Goal: Task Accomplishment & Management: Use online tool/utility

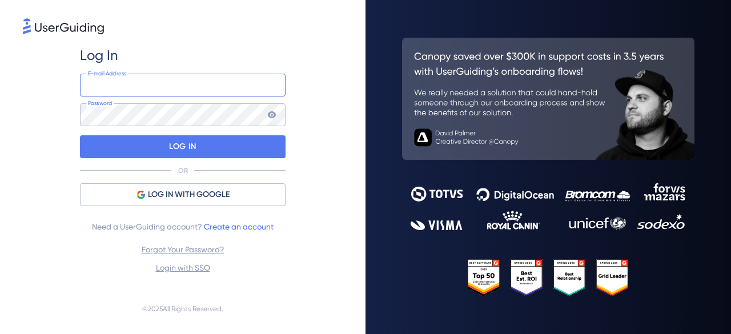
click at [169, 81] on input "email" at bounding box center [183, 85] width 206 height 23
type input "[EMAIL_ADDRESS][DOMAIN_NAME]"
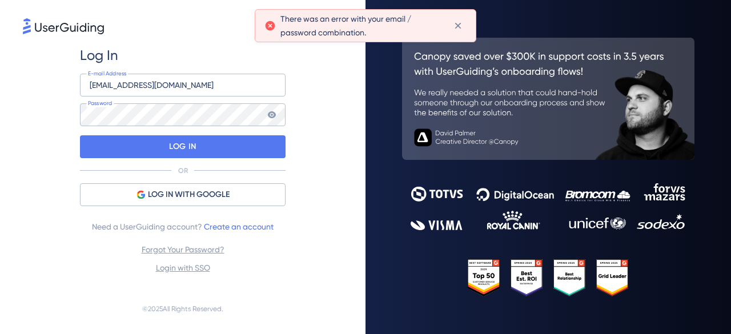
click at [271, 118] on icon at bounding box center [271, 114] width 9 height 9
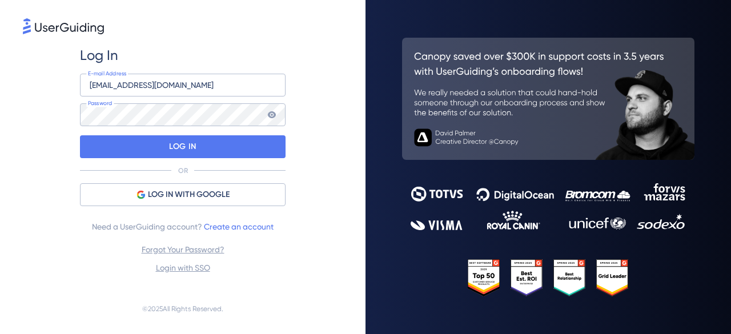
click at [267, 111] on icon at bounding box center [271, 114] width 9 height 9
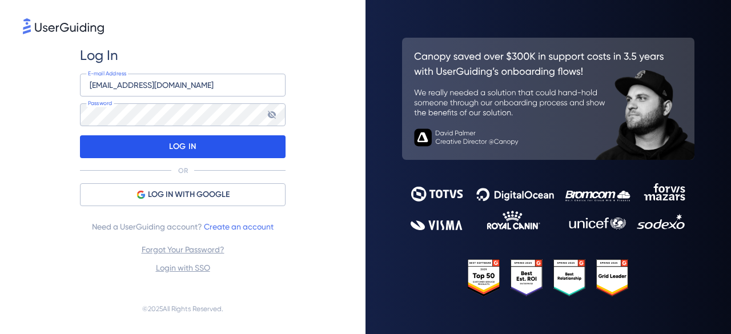
click at [174, 148] on p "LOG IN" at bounding box center [182, 147] width 27 height 18
click at [193, 142] on p "LOG IN" at bounding box center [182, 147] width 27 height 18
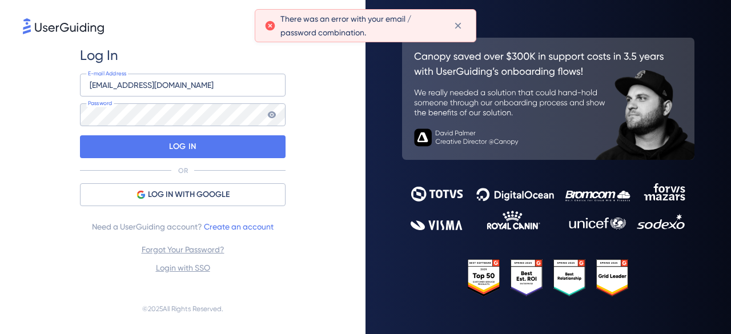
click at [271, 117] on icon at bounding box center [272, 114] width 8 height 7
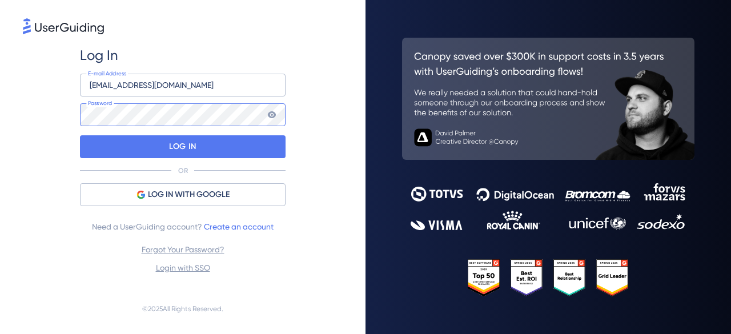
click at [77, 108] on div "Log In [EMAIL_ADDRESS][DOMAIN_NAME] E-mail Address Password LOG IN OR LOG IN WI…" at bounding box center [183, 160] width 320 height 247
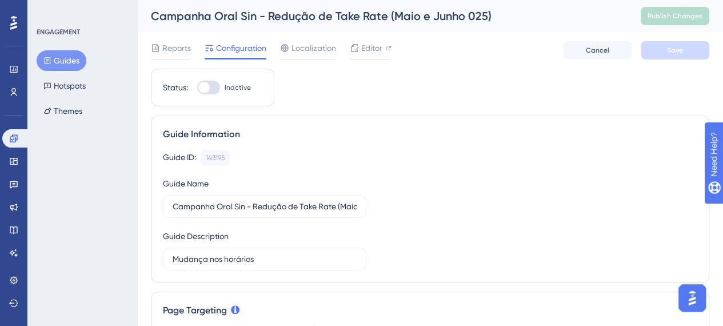
click at [74, 62] on button "Guides" at bounding box center [62, 60] width 50 height 21
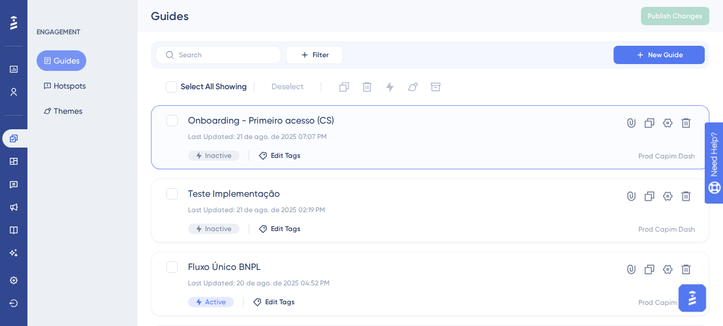
click at [337, 125] on span "Onboarding - Primeiro acesso (CS)" at bounding box center [384, 121] width 393 height 14
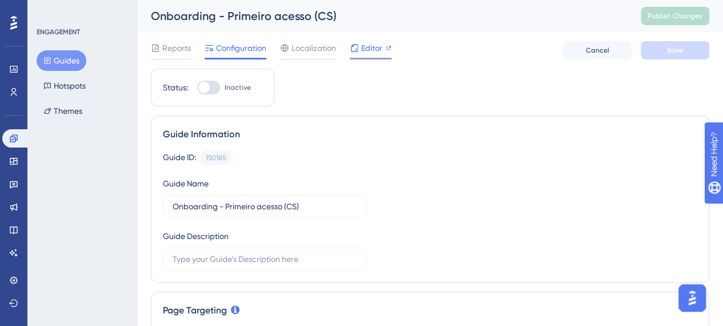
click at [359, 49] on div "Editor" at bounding box center [371, 48] width 42 height 14
